Goal: Information Seeking & Learning: Learn about a topic

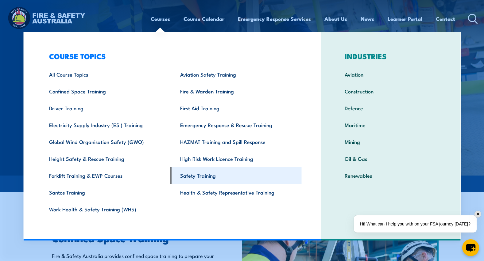
click at [193, 175] on link "Safety Training" at bounding box center [236, 175] width 131 height 17
